Goal: Information Seeking & Learning: Find contact information

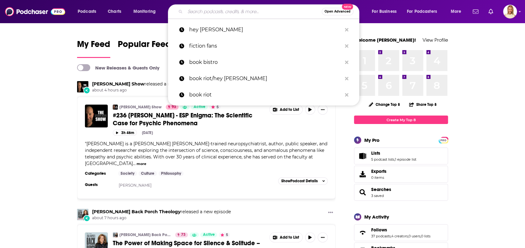
click at [249, 12] on input "Search podcasts, credits, & more..." at bounding box center [253, 12] width 137 height 10
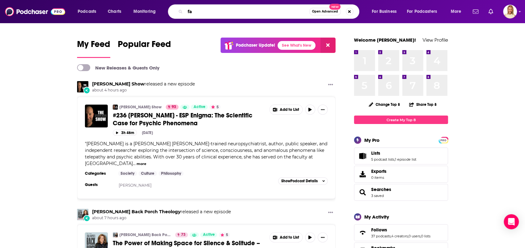
type input "f"
type input "chasing dreams faith"
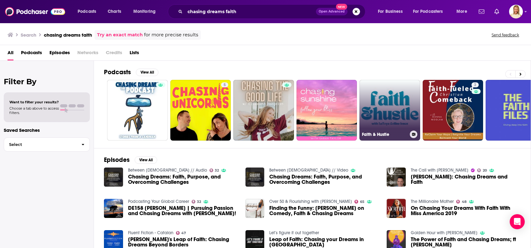
click at [399, 106] on link "Faith & Hustle" at bounding box center [389, 110] width 61 height 61
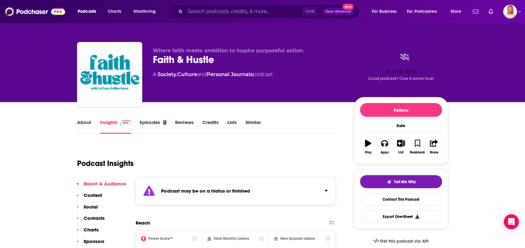
click at [88, 124] on link "About" at bounding box center [84, 126] width 14 height 14
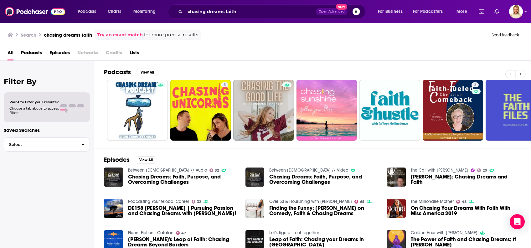
click at [522, 71] on button at bounding box center [520, 74] width 10 height 8
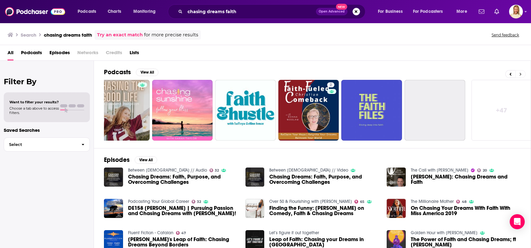
scroll to position [0, 148]
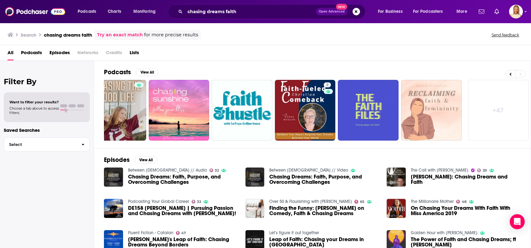
click at [493, 109] on link "+ 47" at bounding box center [498, 110] width 61 height 61
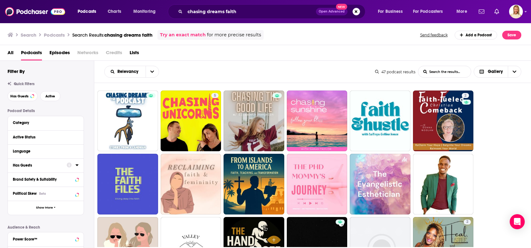
drag, startPoint x: 67, startPoint y: 169, endPoint x: 69, endPoint y: 165, distance: 4.1
click at [69, 165] on icon at bounding box center [69, 165] width 5 height 5
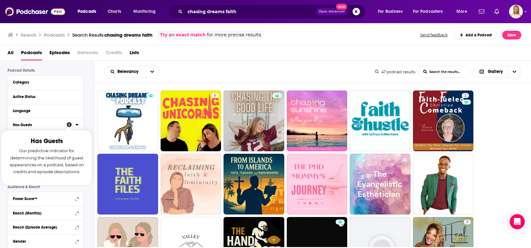
scroll to position [42, 0]
click at [78, 125] on icon at bounding box center [76, 123] width 3 height 5
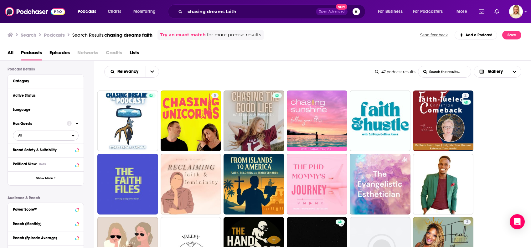
click at [71, 135] on span "All" at bounding box center [42, 135] width 59 height 8
click at [54, 153] on div "Has guests 12" at bounding box center [48, 156] width 70 height 10
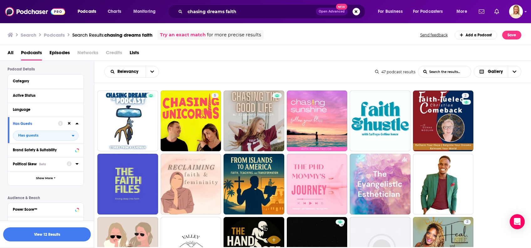
click at [78, 163] on icon at bounding box center [76, 163] width 3 height 5
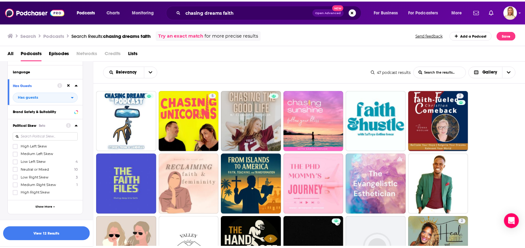
scroll to position [125, 0]
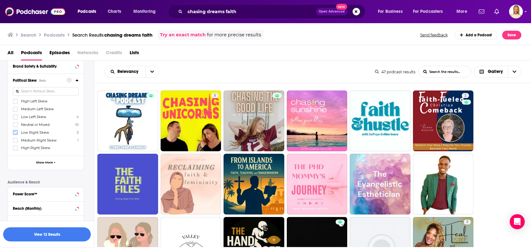
click at [16, 131] on icon at bounding box center [15, 132] width 4 height 3
click at [16, 132] on icon at bounding box center [15, 132] width 4 height 3
click at [16, 133] on icon at bounding box center [15, 133] width 4 height 4
click at [75, 231] on button "View 7 Results" at bounding box center [47, 234] width 88 height 14
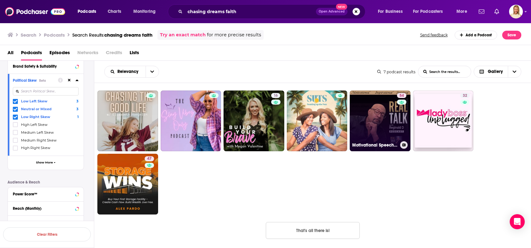
click at [372, 122] on link "54 Motivational Speeches, Inspiration & Real Talk with [PERSON_NAME] (Motivatio…" at bounding box center [380, 120] width 61 height 61
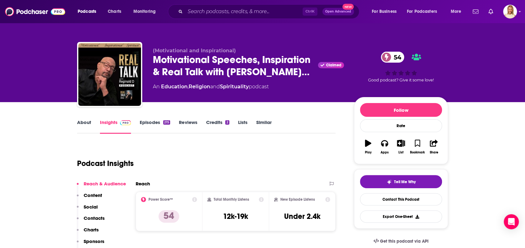
click at [85, 121] on link "About" at bounding box center [84, 126] width 14 height 14
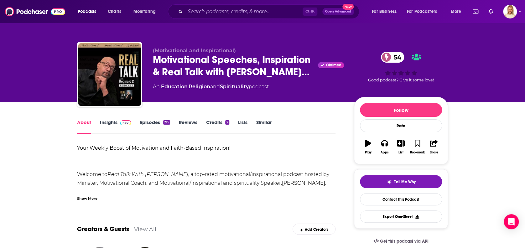
click at [91, 197] on div "Show More" at bounding box center [87, 198] width 20 height 6
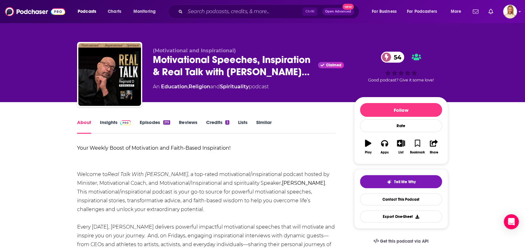
click at [163, 123] on div "215" at bounding box center [166, 122] width 7 height 4
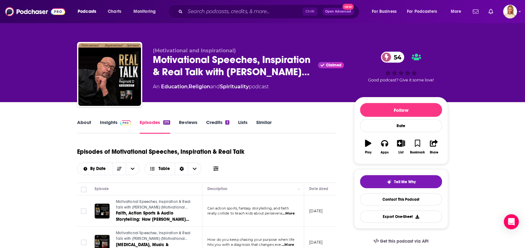
scroll to position [42, 0]
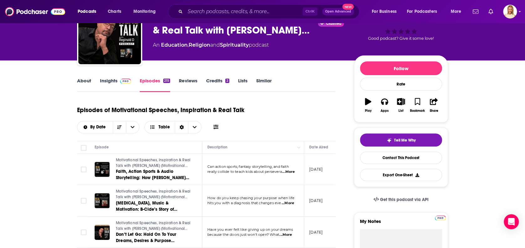
click at [288, 169] on span "...More" at bounding box center [288, 171] width 13 height 5
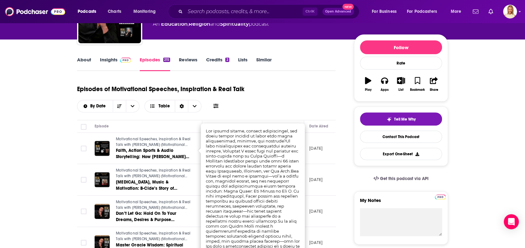
scroll to position [83, 0]
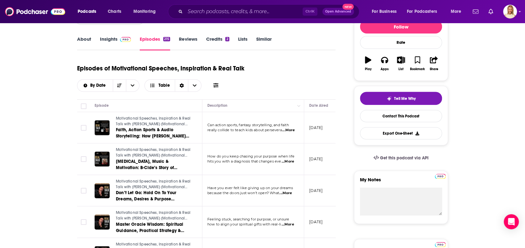
click at [293, 157] on span "How do you keep chasing your purpose when life" at bounding box center [250, 156] width 87 height 4
click at [291, 160] on span "...More" at bounding box center [287, 161] width 13 height 5
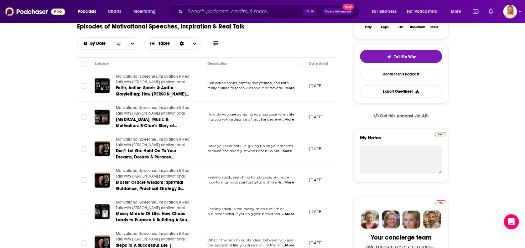
scroll to position [167, 0]
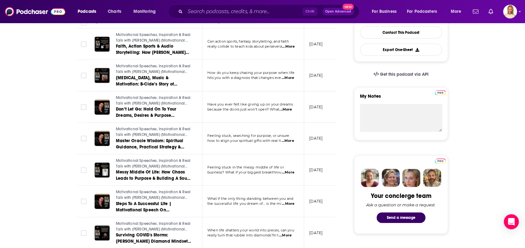
click at [292, 172] on span "...More" at bounding box center [288, 172] width 13 height 5
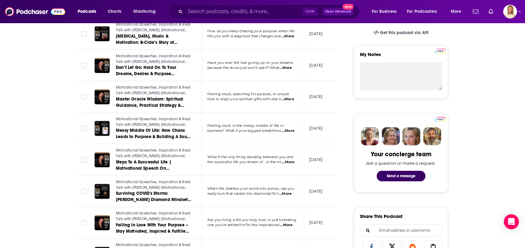
click at [287, 191] on span "...More" at bounding box center [285, 193] width 13 height 5
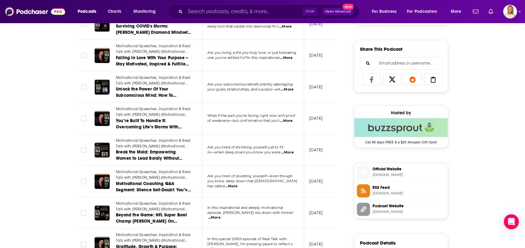
scroll to position [417, 0]
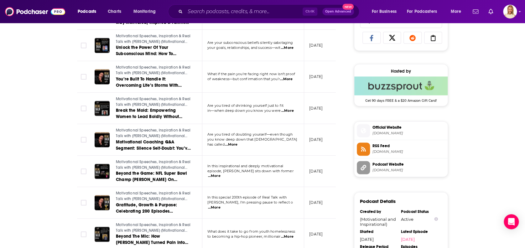
click at [220, 173] on span "...More" at bounding box center [214, 175] width 13 height 5
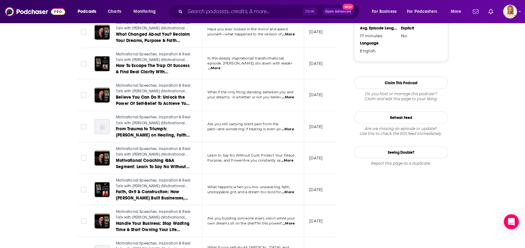
scroll to position [668, 0]
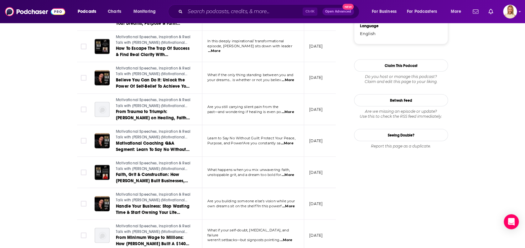
click at [292, 173] on span "...More" at bounding box center [287, 175] width 13 height 5
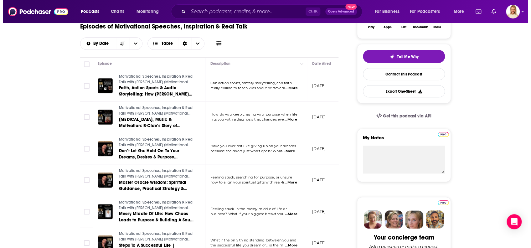
scroll to position [0, 0]
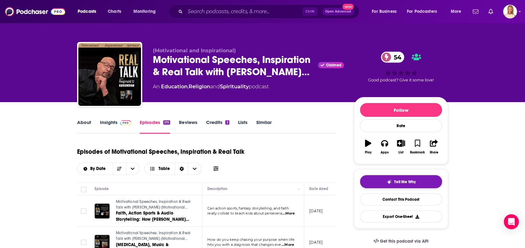
click at [410, 179] on span "Tell Me Why" at bounding box center [405, 181] width 22 height 5
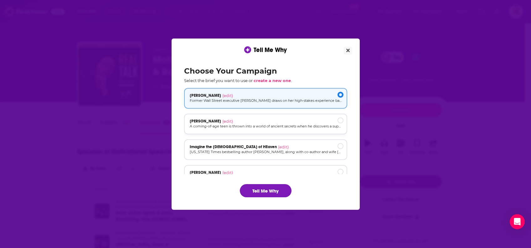
click at [287, 126] on p "A coming-of-age teen is thrown into a world of ancient secrets when he discover…" at bounding box center [266, 126] width 152 height 5
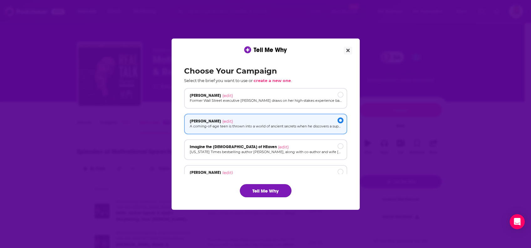
click at [275, 194] on button "Tell Me Why" at bounding box center [266, 190] width 52 height 13
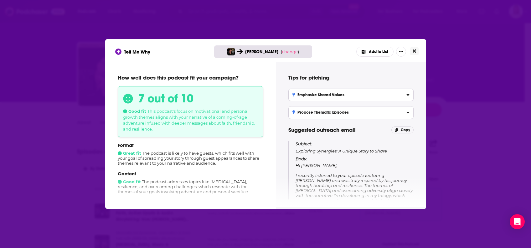
click at [414, 49] on icon "Close" at bounding box center [414, 51] width 3 height 5
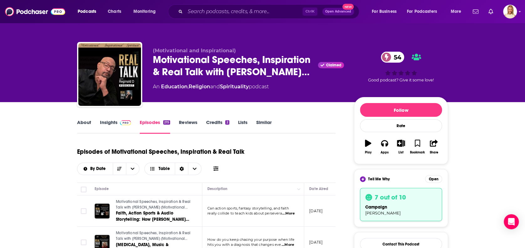
click at [86, 122] on link "About" at bounding box center [84, 126] width 14 height 14
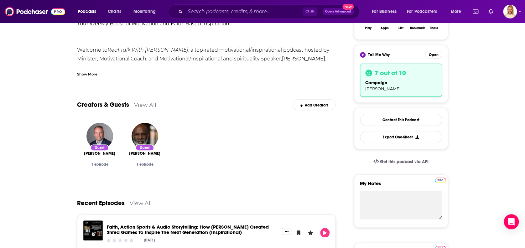
scroll to position [125, 0]
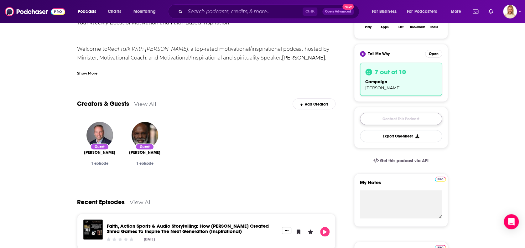
click at [393, 118] on link "Contact This Podcast" at bounding box center [401, 119] width 82 height 12
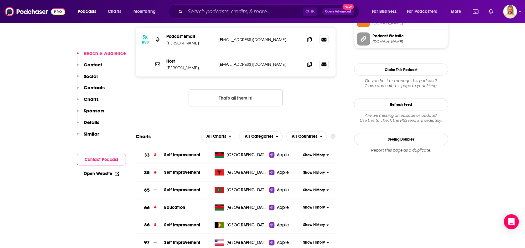
scroll to position [507, 0]
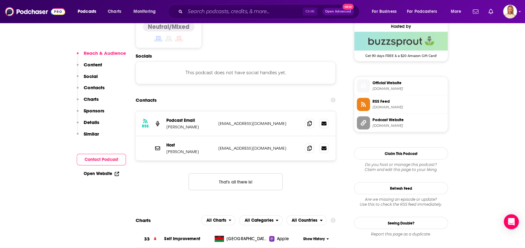
drag, startPoint x: 291, startPoint y: 112, endPoint x: 218, endPoint y: 113, distance: 72.6
click at [218, 121] on p "[EMAIL_ADDRESS][DOMAIN_NAME]" at bounding box center [258, 123] width 81 height 5
copy p "[EMAIL_ADDRESS][DOMAIN_NAME]"
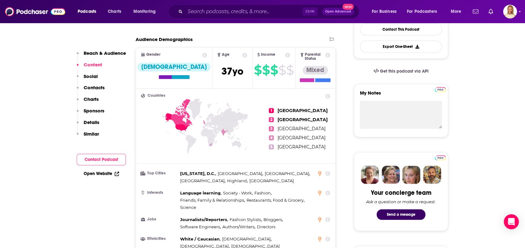
scroll to position [0, 0]
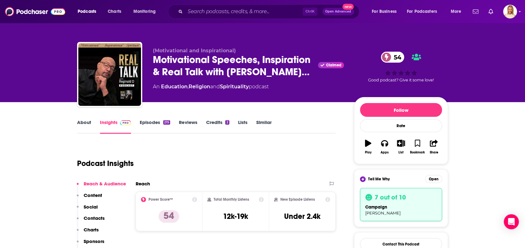
click at [89, 120] on link "About" at bounding box center [84, 126] width 14 height 14
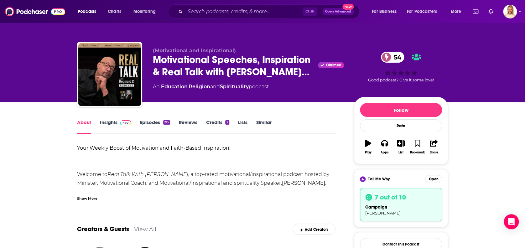
click at [150, 120] on link "Episodes 215" at bounding box center [155, 126] width 30 height 14
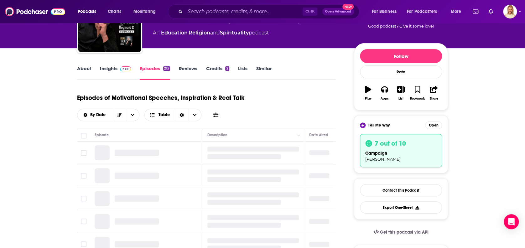
scroll to position [125, 0]
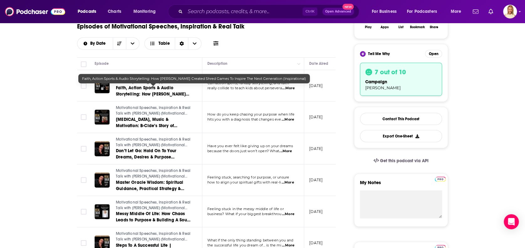
click at [145, 86] on span "Faith, Action Sports & Audio Storytelling: How [PERSON_NAME] Created Shred Game…" at bounding box center [153, 97] width 74 height 24
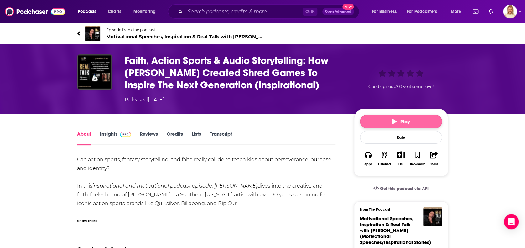
click at [414, 118] on button "Play" at bounding box center [401, 122] width 82 height 14
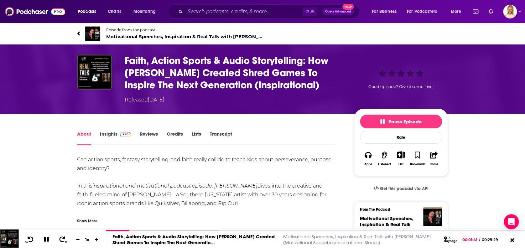
click at [86, 135] on link "About" at bounding box center [84, 138] width 14 height 14
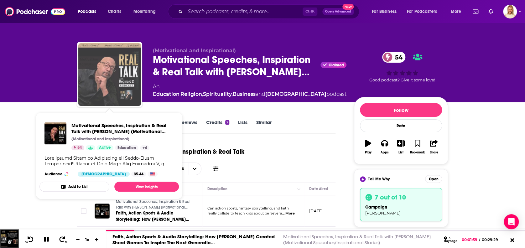
click at [135, 79] on img "Motivational Speeches, Inspiration & Real Talk with Reginald D (Motivational Sp…" at bounding box center [109, 74] width 63 height 63
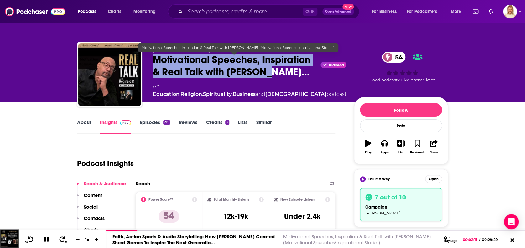
drag, startPoint x: 153, startPoint y: 56, endPoint x: 293, endPoint y: 75, distance: 141.9
click at [293, 75] on span "Motivational Speeches, Inspiration & Real Talk with [PERSON_NAME]…" at bounding box center [235, 66] width 165 height 24
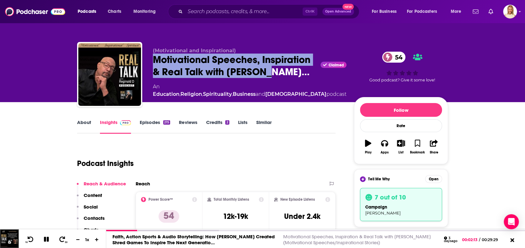
click at [81, 121] on link "About" at bounding box center [84, 126] width 14 height 14
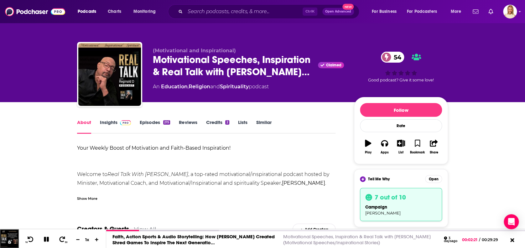
click at [151, 173] on em "Real Talk With [PERSON_NAME]" at bounding box center [147, 174] width 81 height 6
drag, startPoint x: 151, startPoint y: 173, endPoint x: 143, endPoint y: 174, distance: 7.9
click at [143, 174] on em "Real Talk With [PERSON_NAME]" at bounding box center [147, 174] width 81 height 6
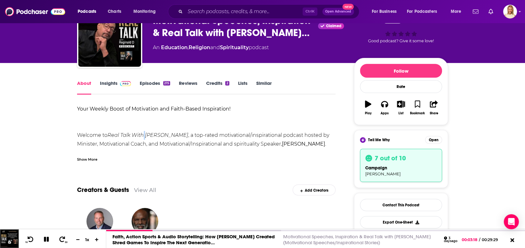
scroll to position [42, 0]
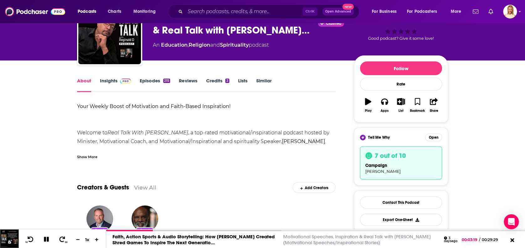
click at [91, 153] on div "Show More" at bounding box center [87, 156] width 20 height 6
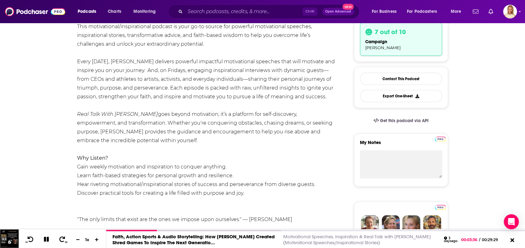
scroll to position [167, 0]
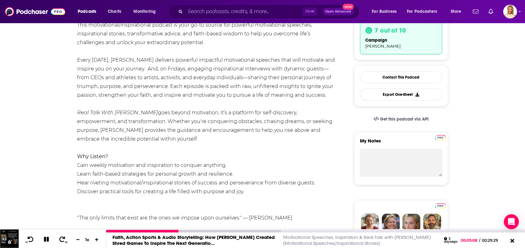
click at [44, 240] on icon at bounding box center [46, 239] width 5 height 5
